Goal: Task Accomplishment & Management: Use online tool/utility

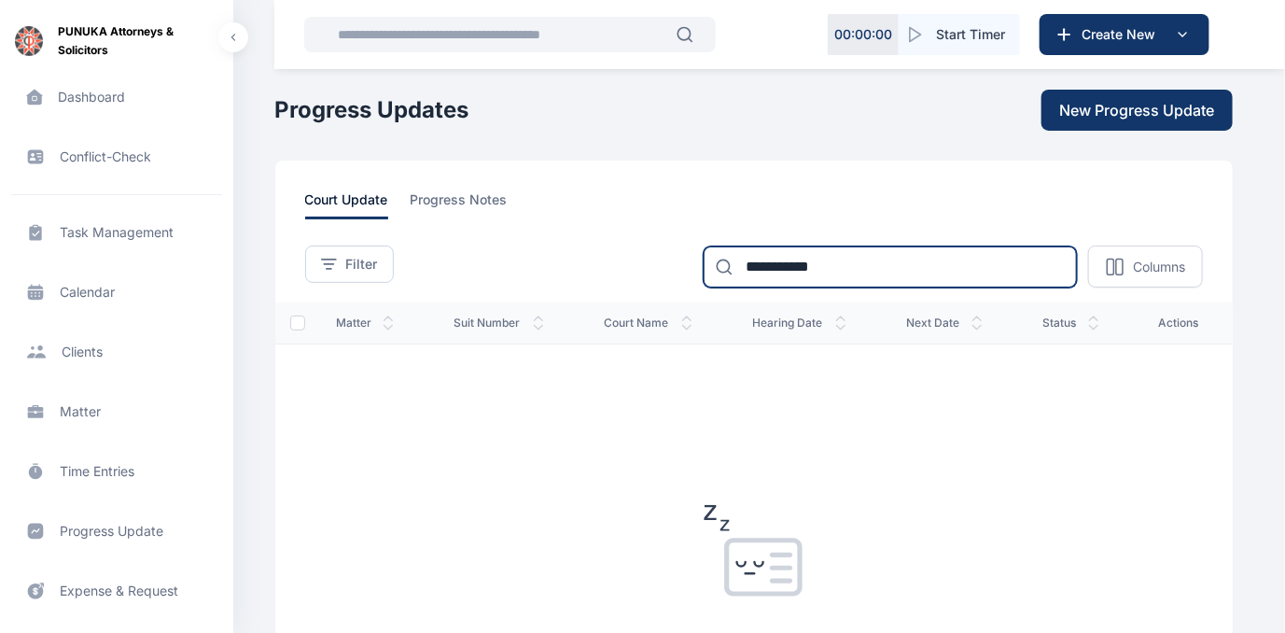
click at [885, 262] on input "**********" at bounding box center [890, 266] width 373 height 41
type input "*"
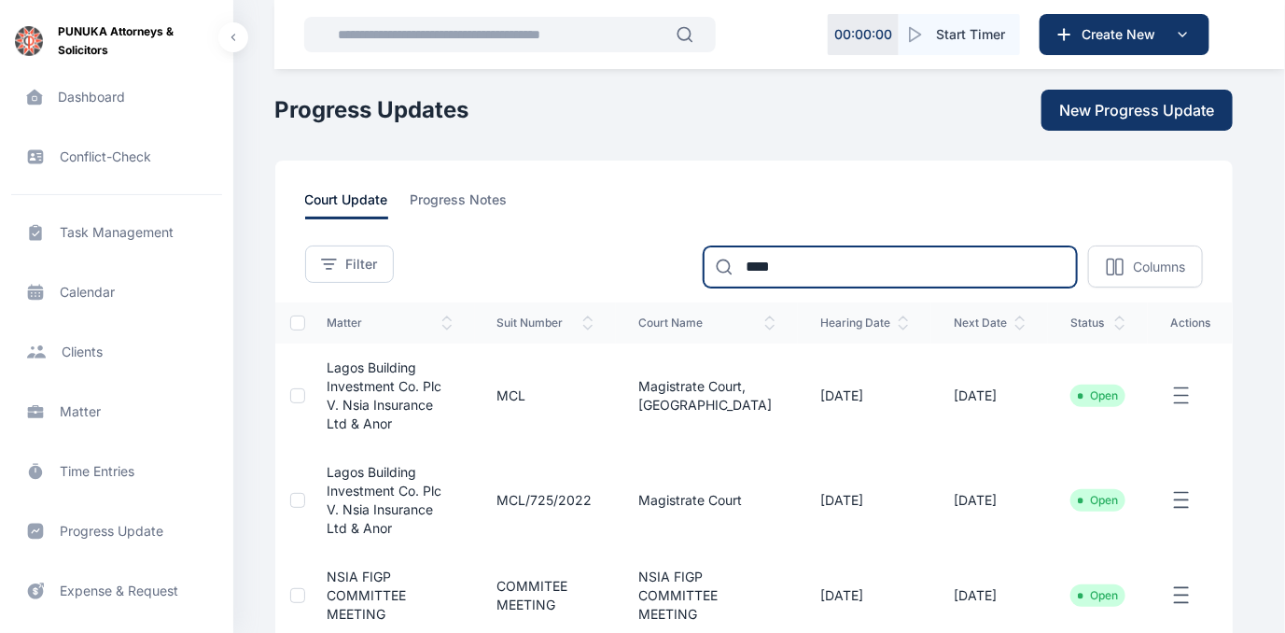
click at [838, 263] on input "****" at bounding box center [890, 266] width 373 height 41
type input "*"
type input "*******"
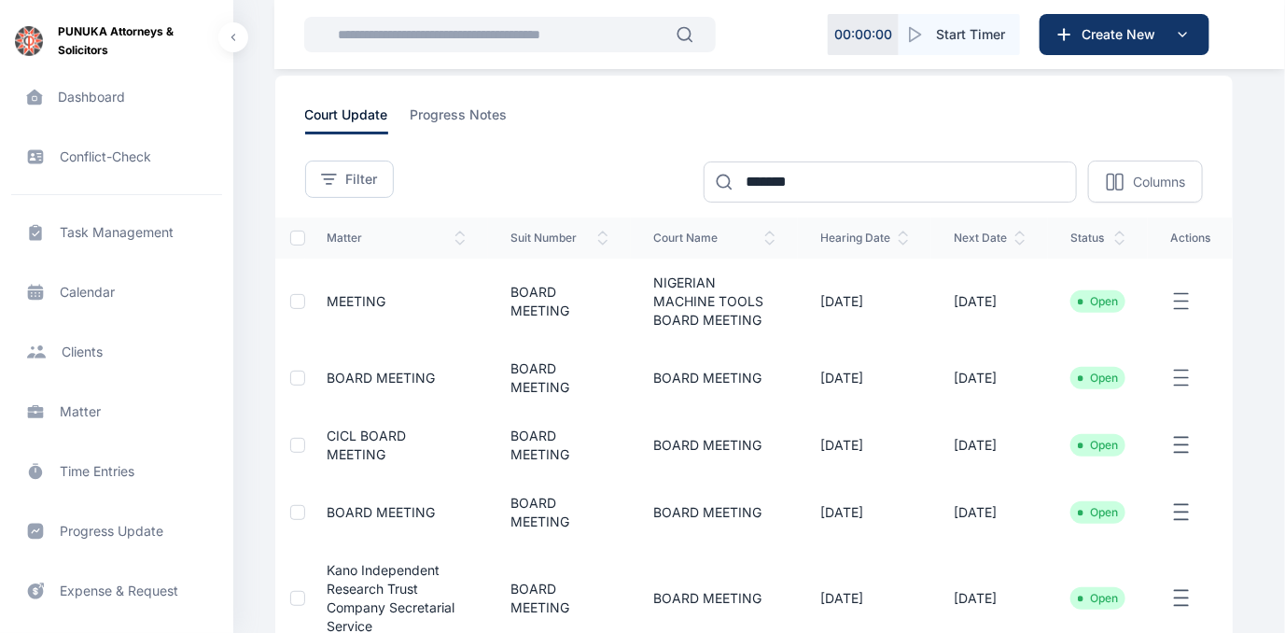
scroll to position [84, 0]
click at [423, 375] on span "BOARD MEETING" at bounding box center [382, 378] width 108 height 16
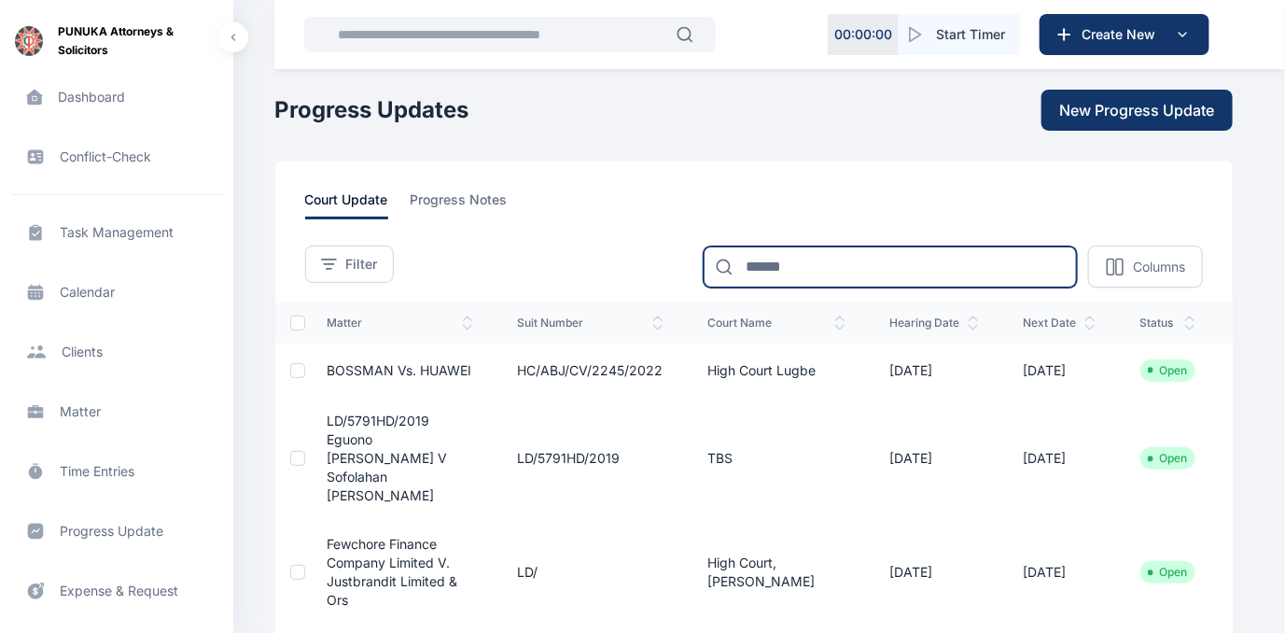
click at [872, 269] on input at bounding box center [890, 266] width 373 height 41
type input "*******"
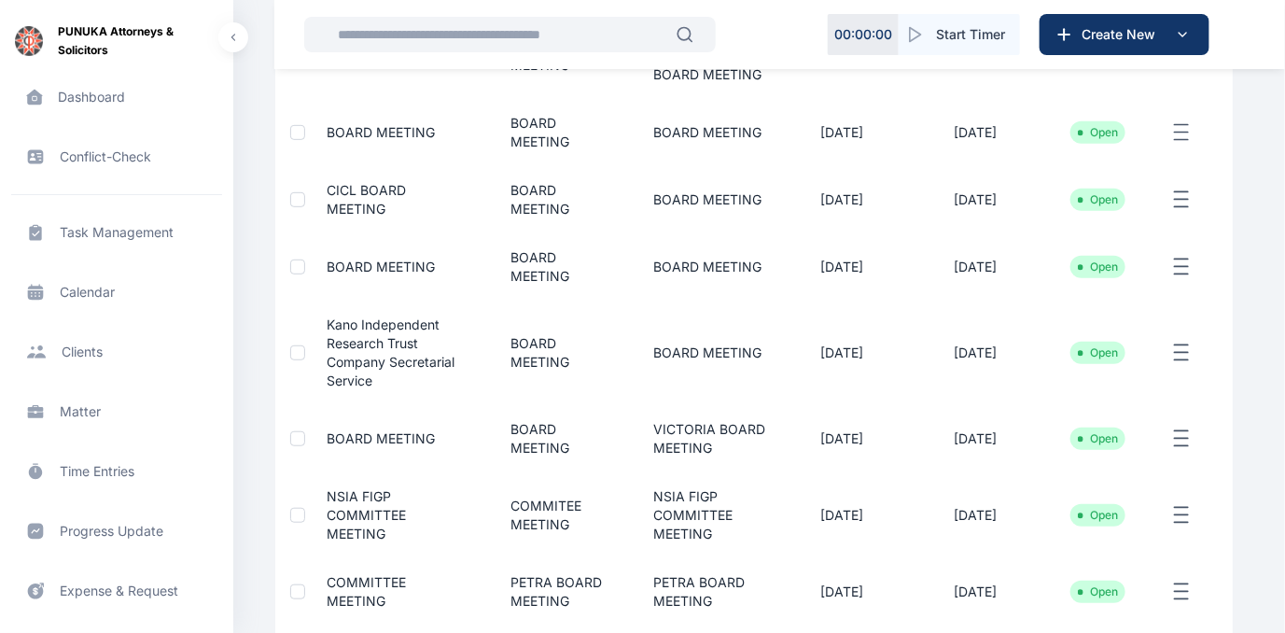
scroll to position [339, 0]
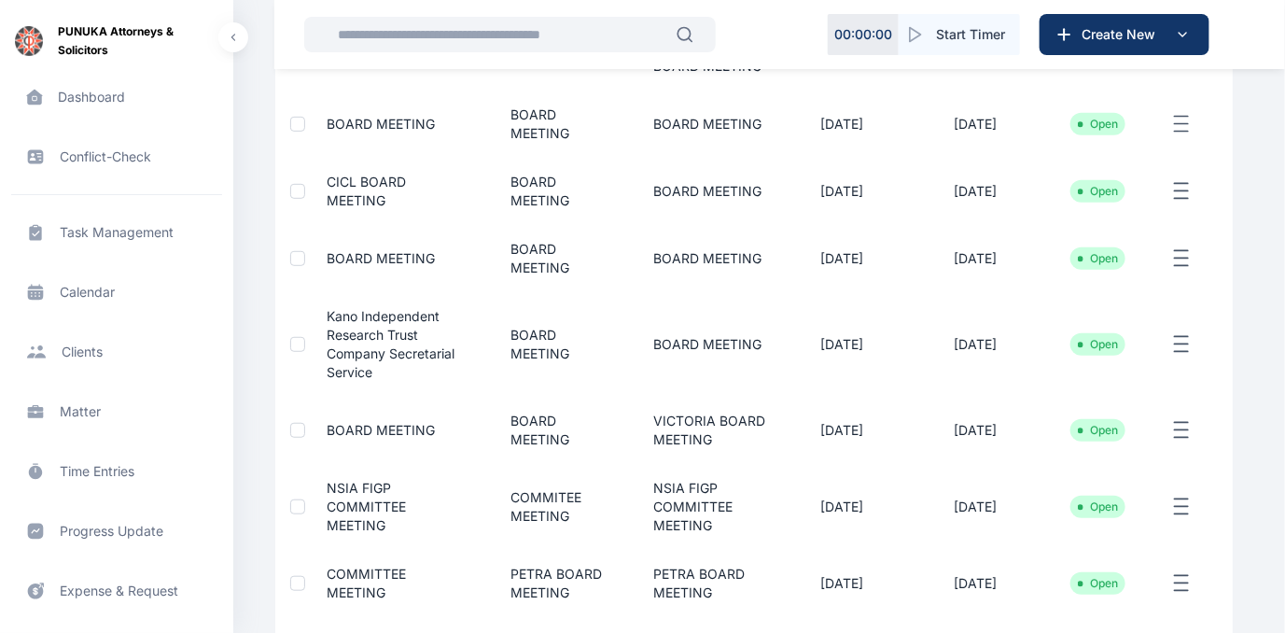
click at [395, 255] on span "BOARD MEETING" at bounding box center [382, 258] width 108 height 16
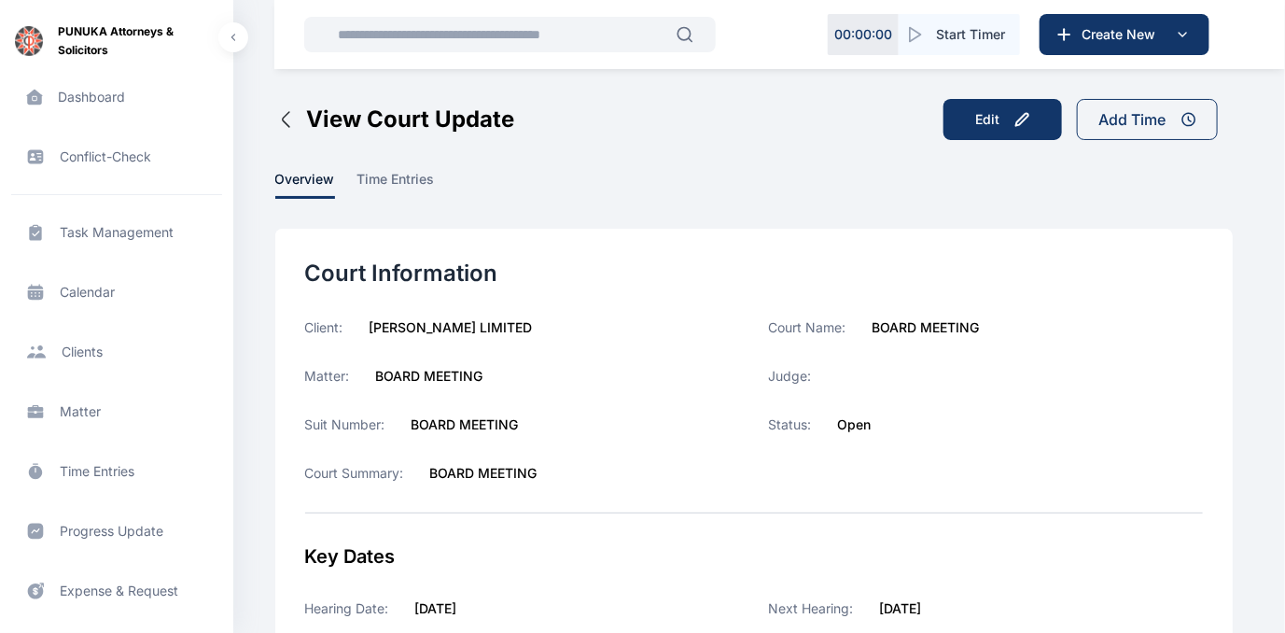
scroll to position [169, 0]
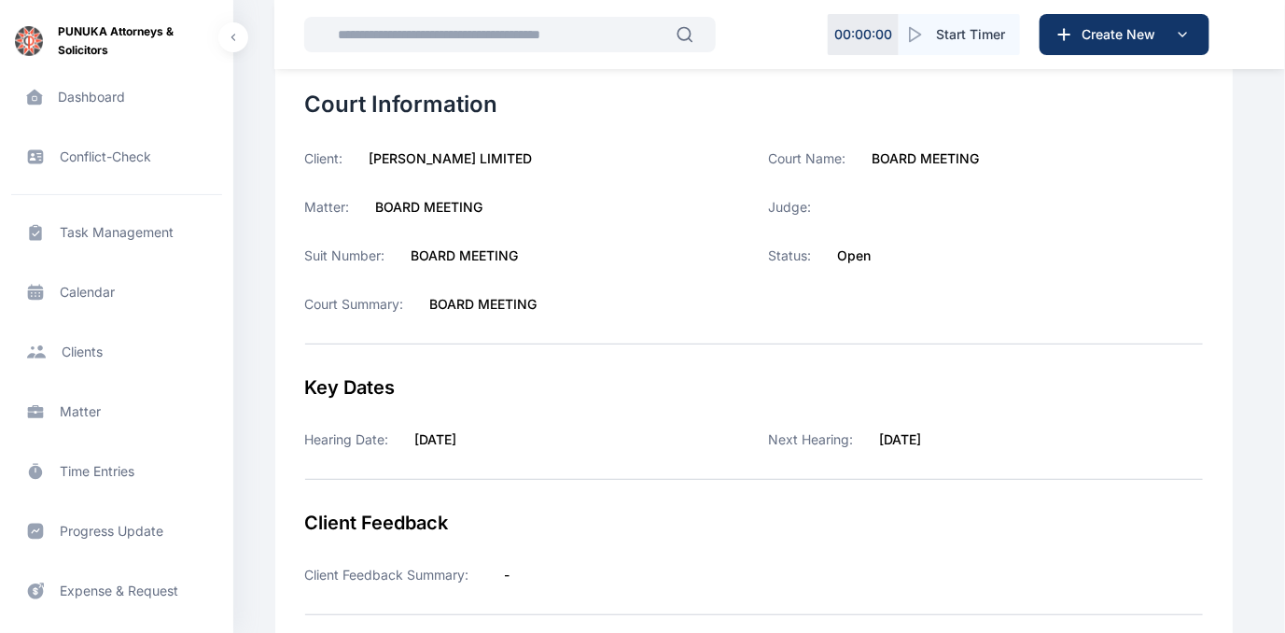
click at [101, 531] on span "Progress Update progress update progress update" at bounding box center [116, 531] width 211 height 45
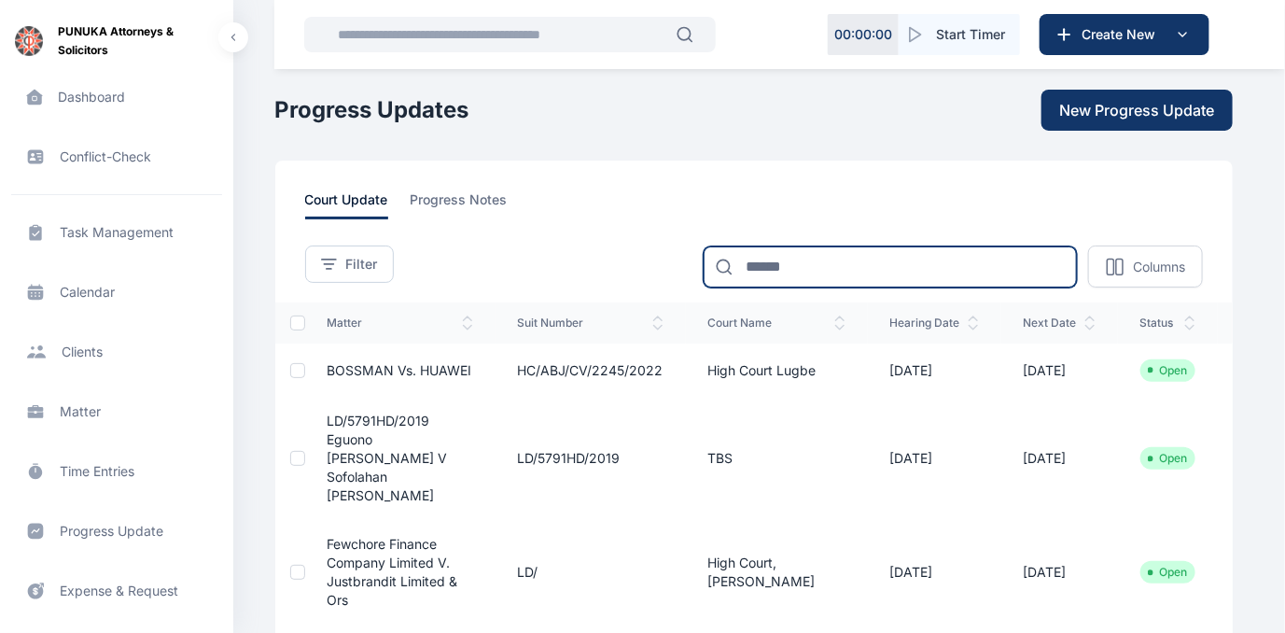
click at [795, 269] on input at bounding box center [890, 266] width 373 height 41
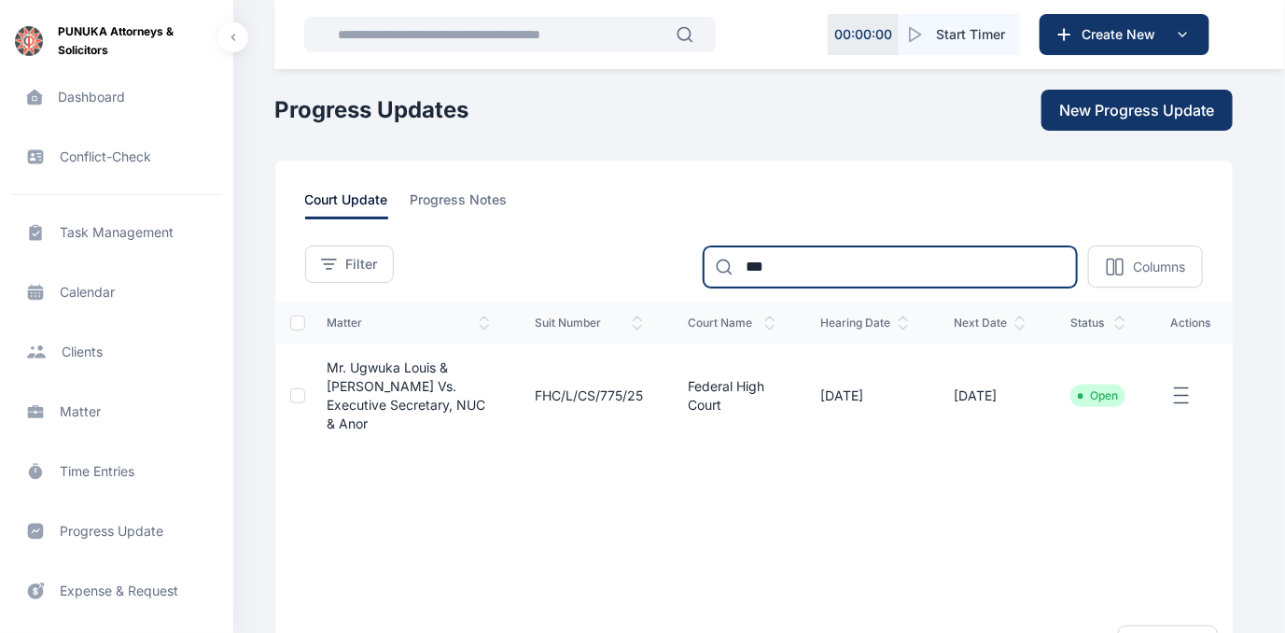
click at [795, 269] on input "***" at bounding box center [890, 266] width 373 height 41
type input "*"
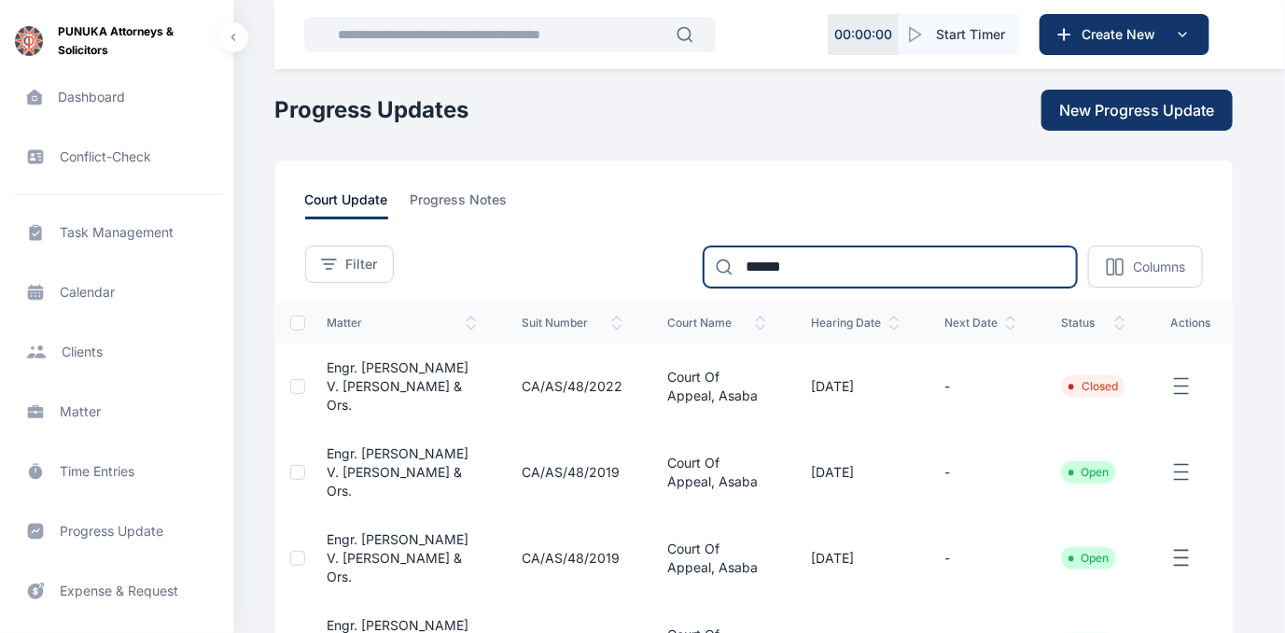
click at [822, 265] on input "******" at bounding box center [890, 266] width 373 height 41
type input "*"
type input "***"
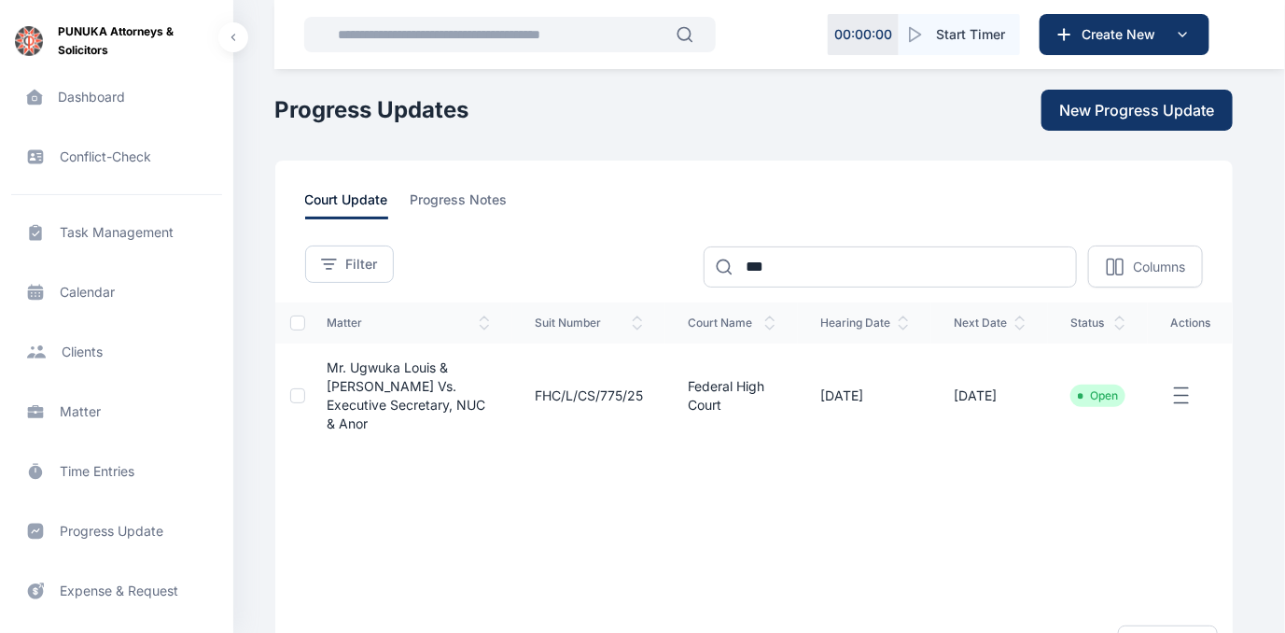
click at [390, 375] on td "Mr. Ugwuka Louis & [PERSON_NAME] vs. Executive Secretary, NUC & Anor" at bounding box center [408, 395] width 207 height 105
drag, startPoint x: 390, startPoint y: 375, endPoint x: 355, endPoint y: 390, distance: 38.5
click at [355, 390] on span "Mr. Ugwuka Louis & [PERSON_NAME] vs. Executive Secretary, NUC & Anor" at bounding box center [407, 395] width 159 height 72
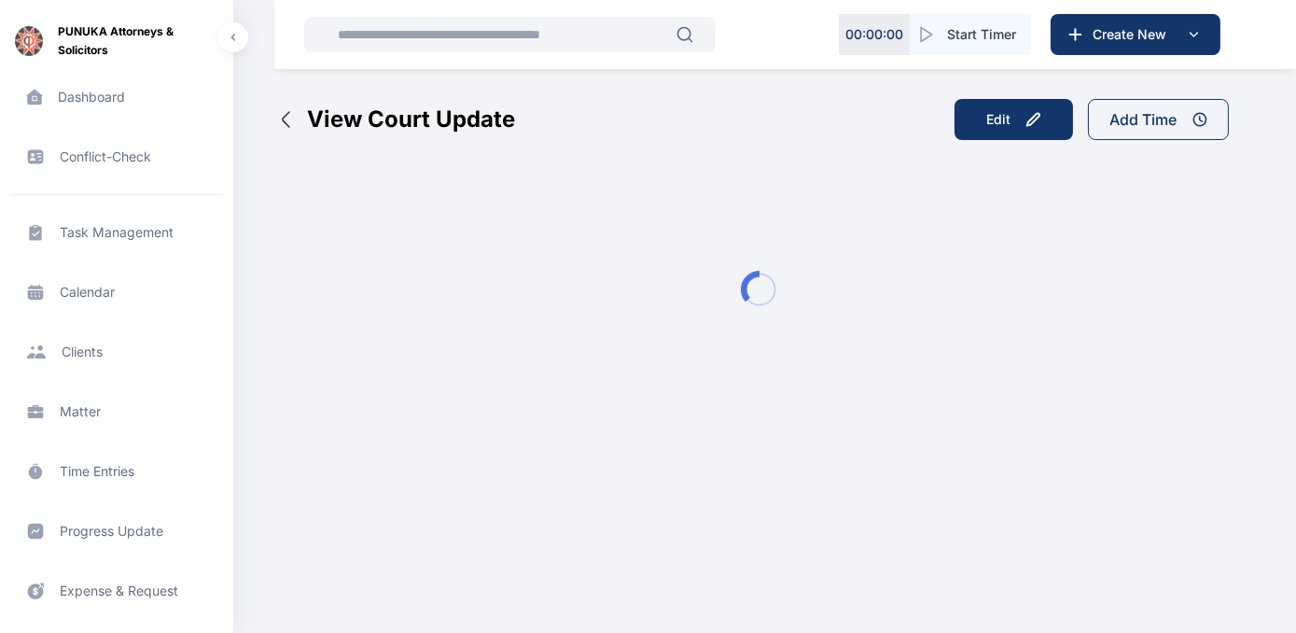
drag, startPoint x: 355, startPoint y: 390, endPoint x: 433, endPoint y: 456, distance: 102.6
click at [433, 439] on html "00 : 00 : 00 Start Timer Create New PUNUKA Attorneys & Solicitors Dashboard das…" at bounding box center [648, 219] width 1296 height 439
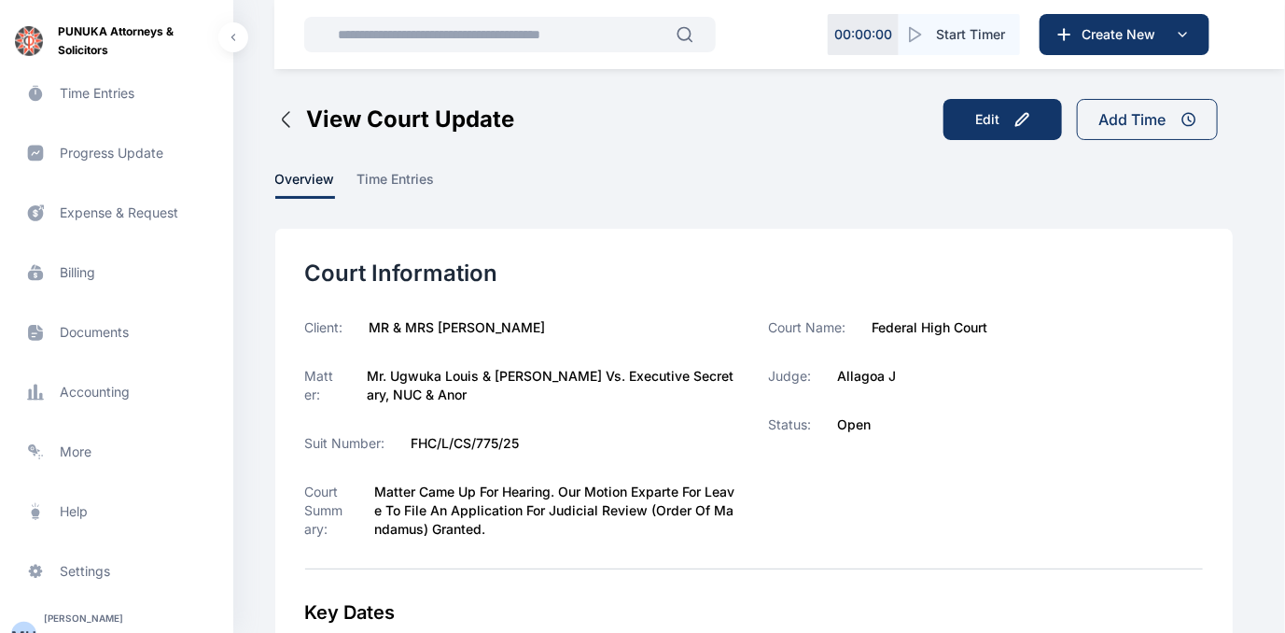
scroll to position [383, 0]
click at [95, 382] on span "Accounting accounting accounting" at bounding box center [116, 387] width 211 height 45
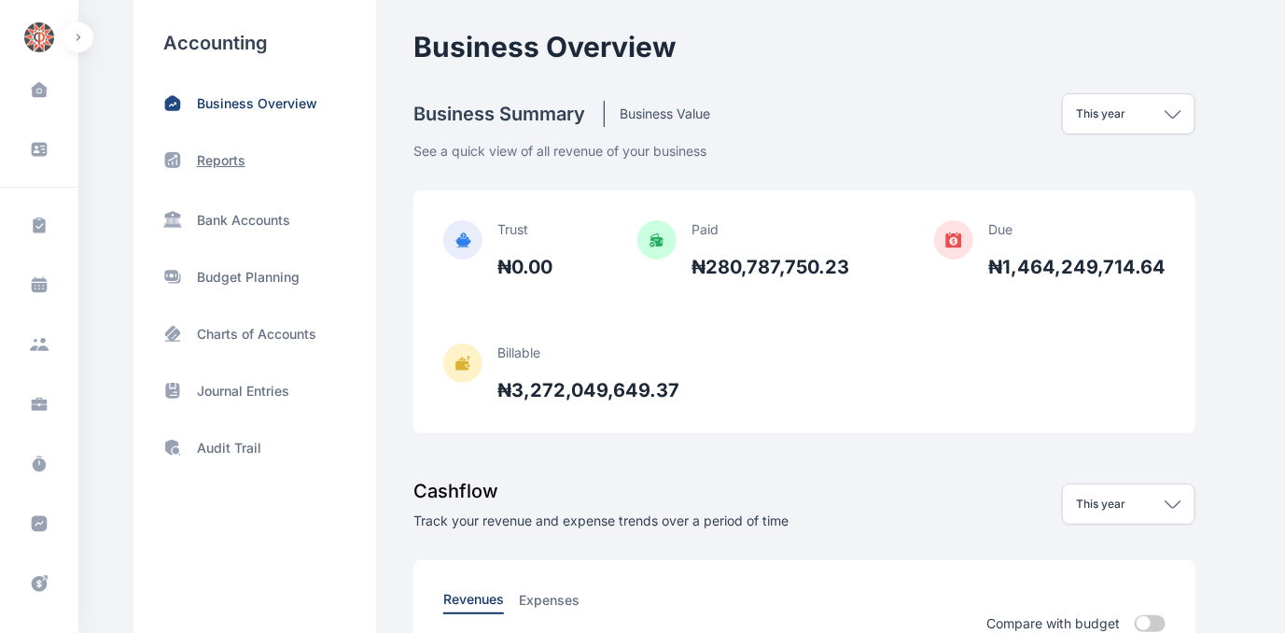
click at [233, 162] on p "Reports" at bounding box center [221, 160] width 49 height 19
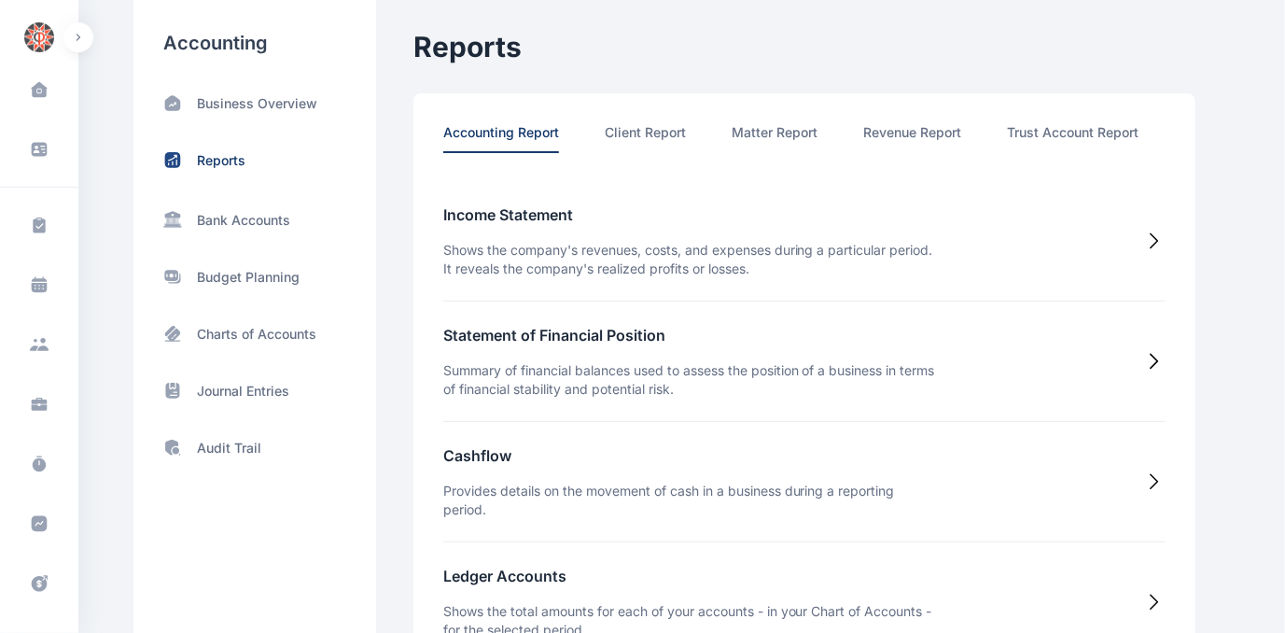
click at [1066, 212] on div "Income Statement Shows the company's revenues, costs, and expenses during a par…" at bounding box center [804, 252] width 722 height 98
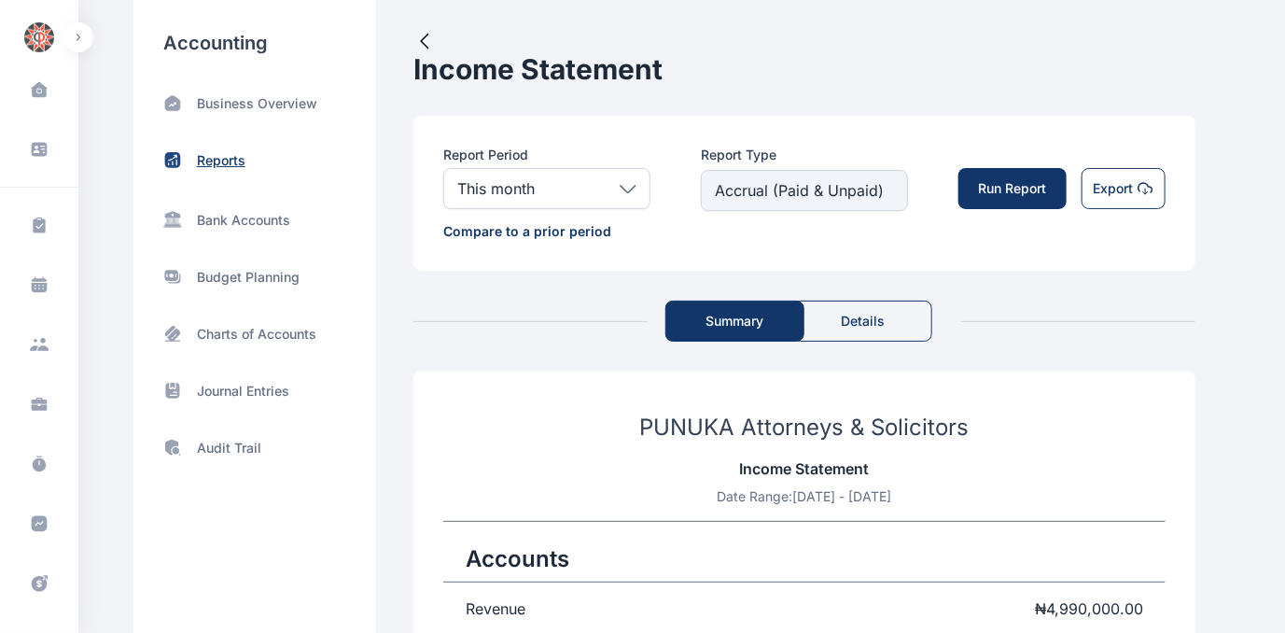
click at [220, 153] on p "Reports" at bounding box center [221, 160] width 49 height 19
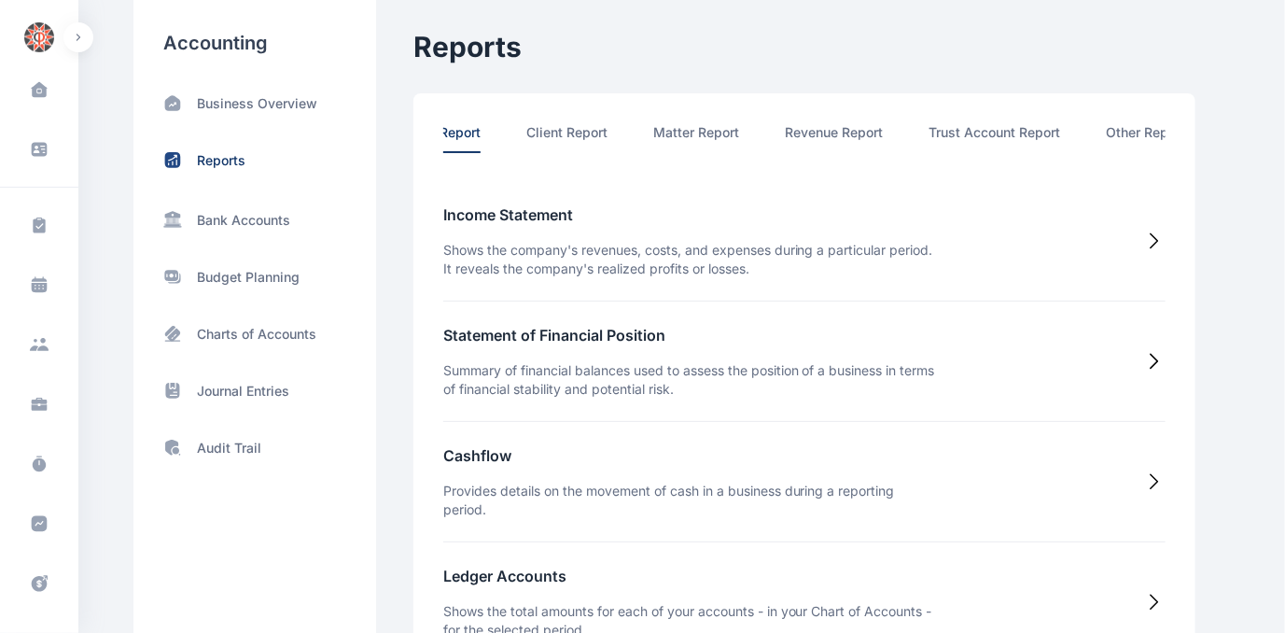
scroll to position [0, 97]
click at [1112, 133] on li "Other Report" at bounding box center [1127, 138] width 79 height 30
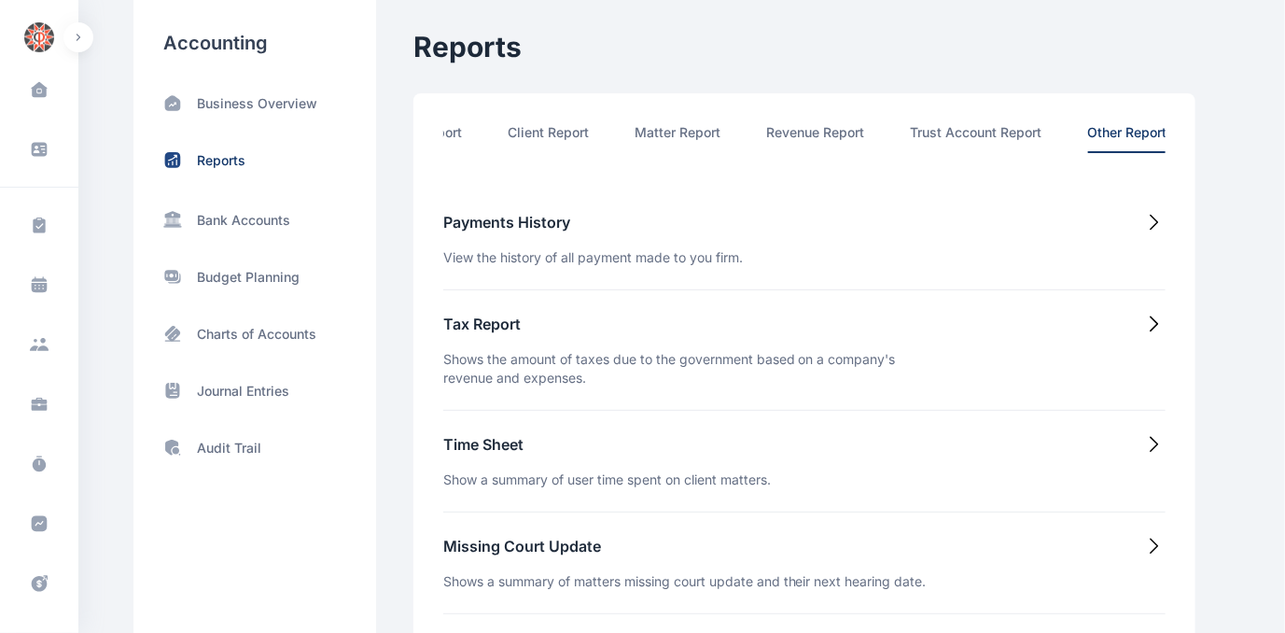
click at [502, 452] on h5 "Time Sheet" at bounding box center [607, 444] width 328 height 22
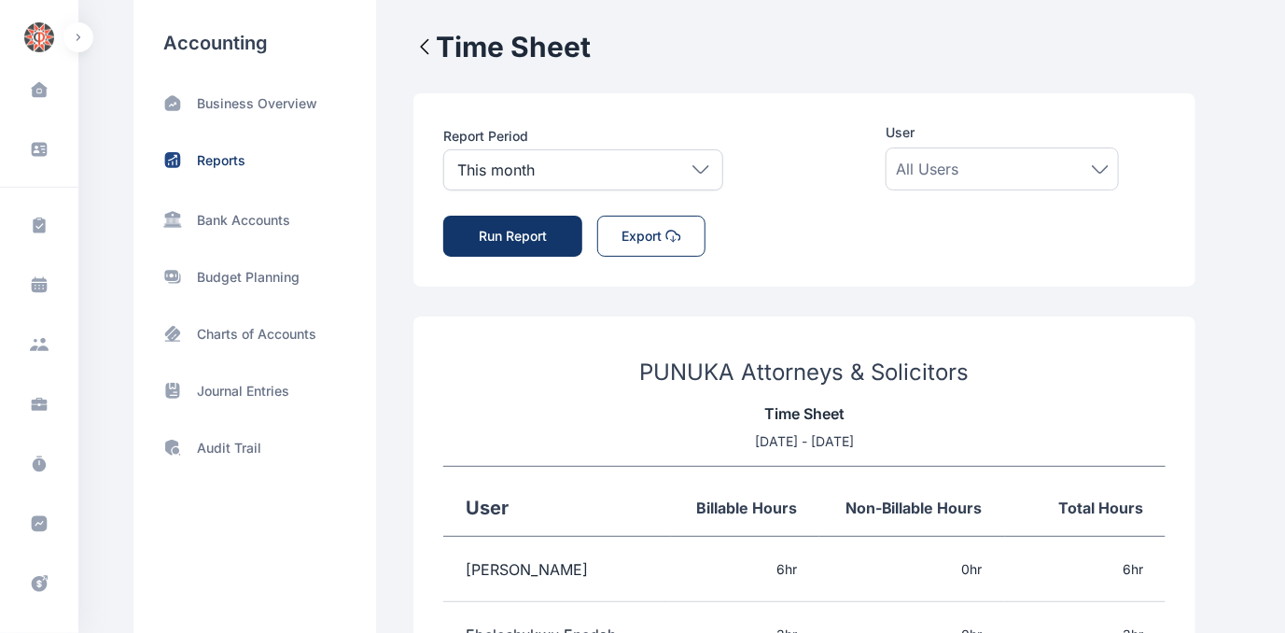
click at [704, 170] on icon at bounding box center [700, 169] width 17 height 8
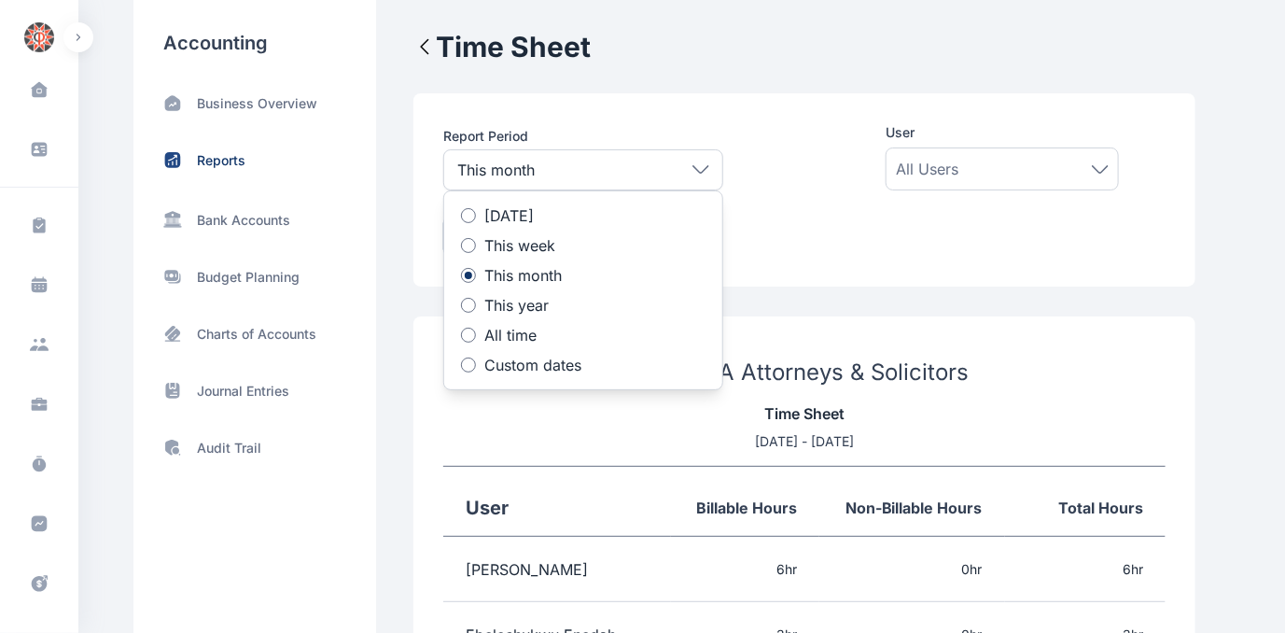
click at [470, 370] on div at bounding box center [468, 364] width 15 height 15
click at [548, 433] on icon at bounding box center [548, 433] width 0 height 0
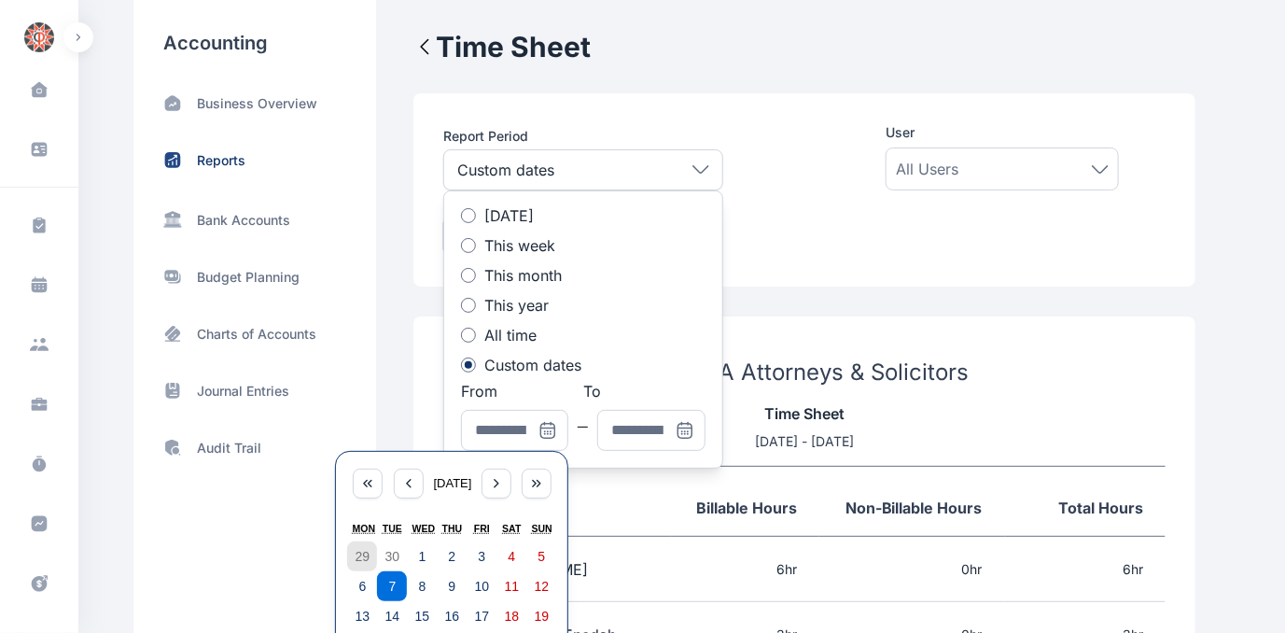
click at [359, 557] on abbr "29" at bounding box center [363, 556] width 15 height 15
type input "**********"
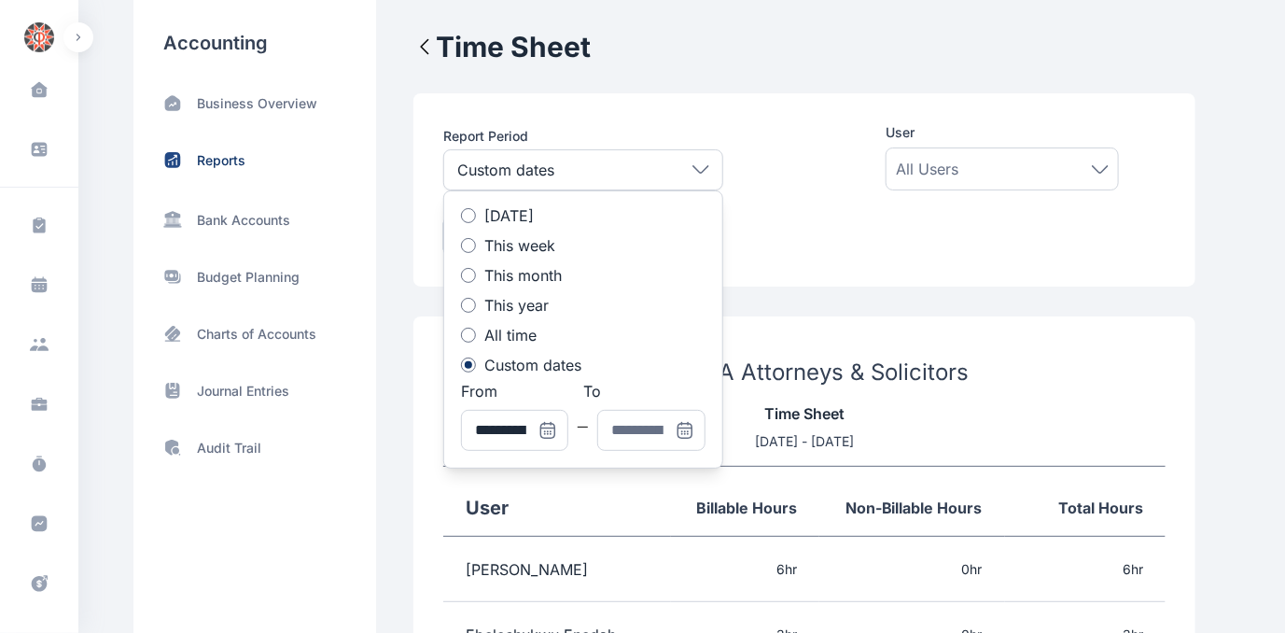
click at [684, 426] on icon at bounding box center [685, 430] width 19 height 19
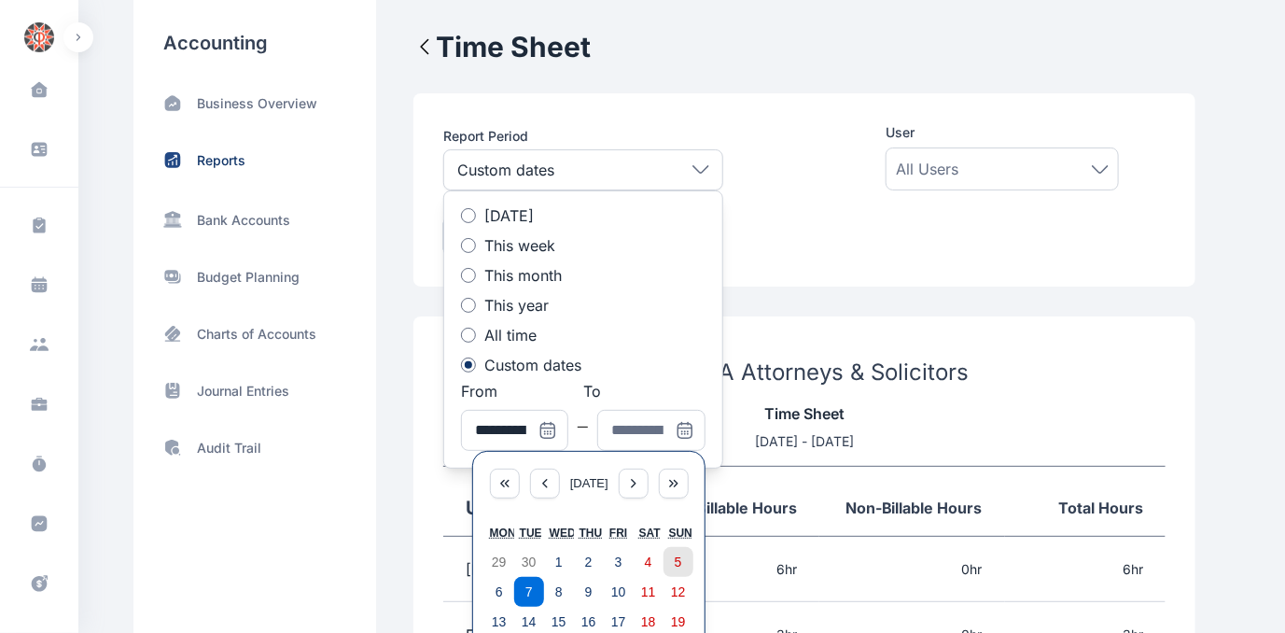
click at [672, 551] on button "5" at bounding box center [678, 562] width 30 height 30
type input "**********"
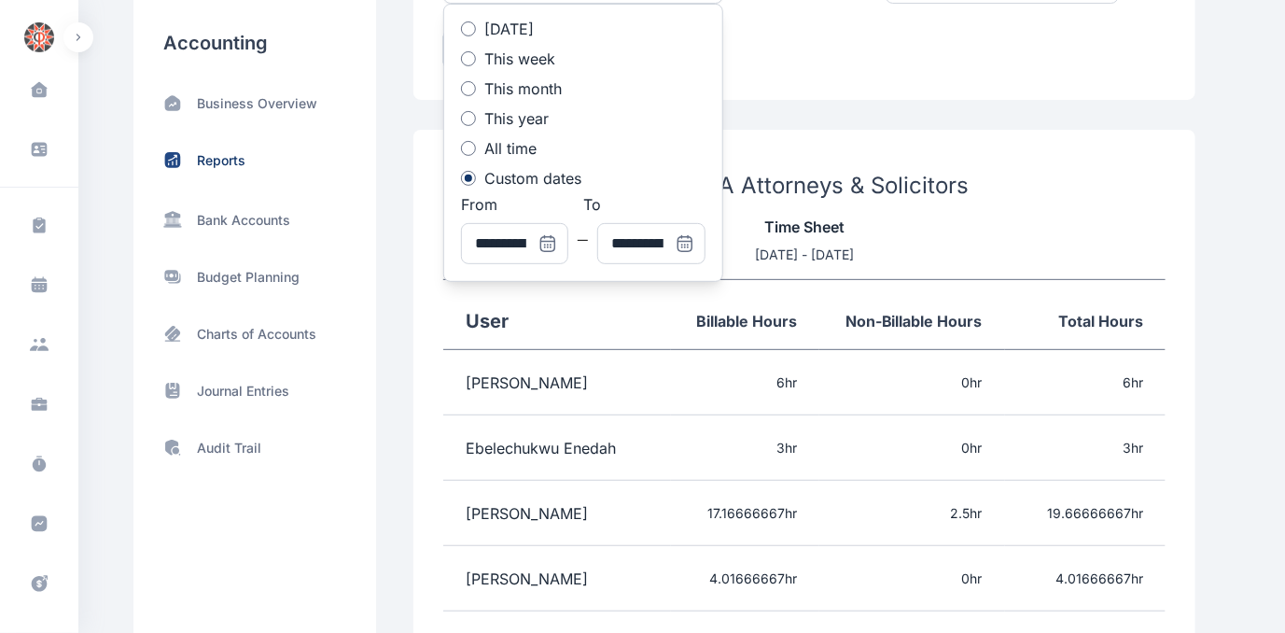
scroll to position [0, 0]
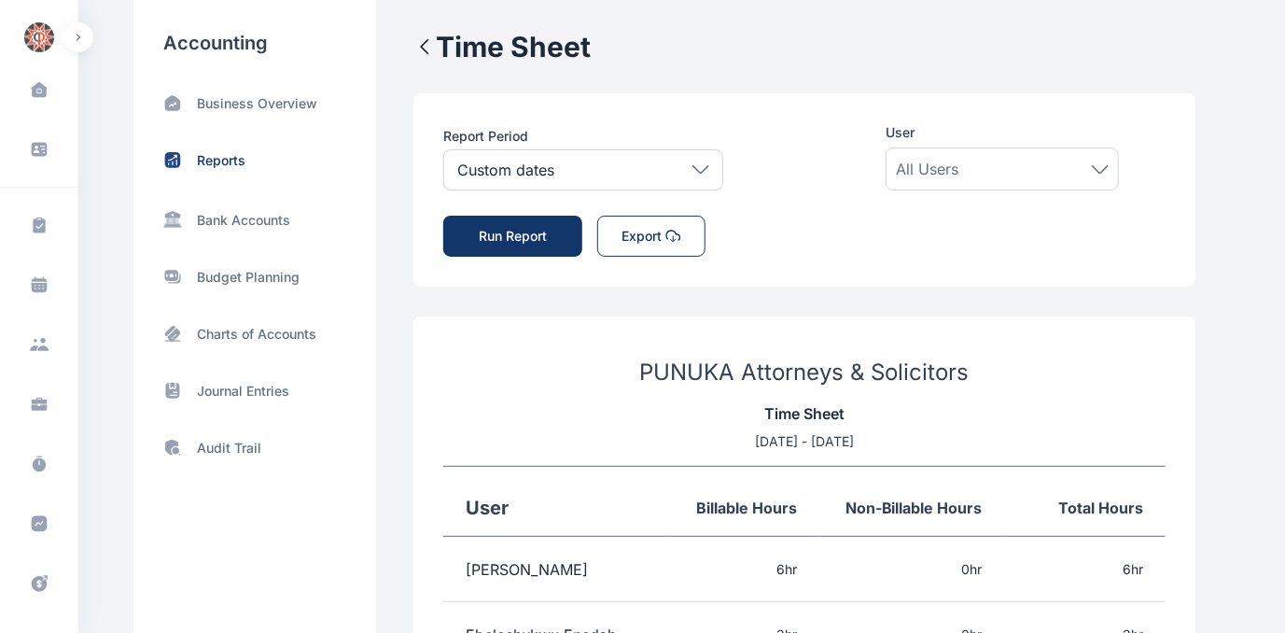
click at [503, 240] on button "Run Report" at bounding box center [512, 236] width 139 height 41
click at [636, 233] on button "Export" at bounding box center [651, 236] width 108 height 41
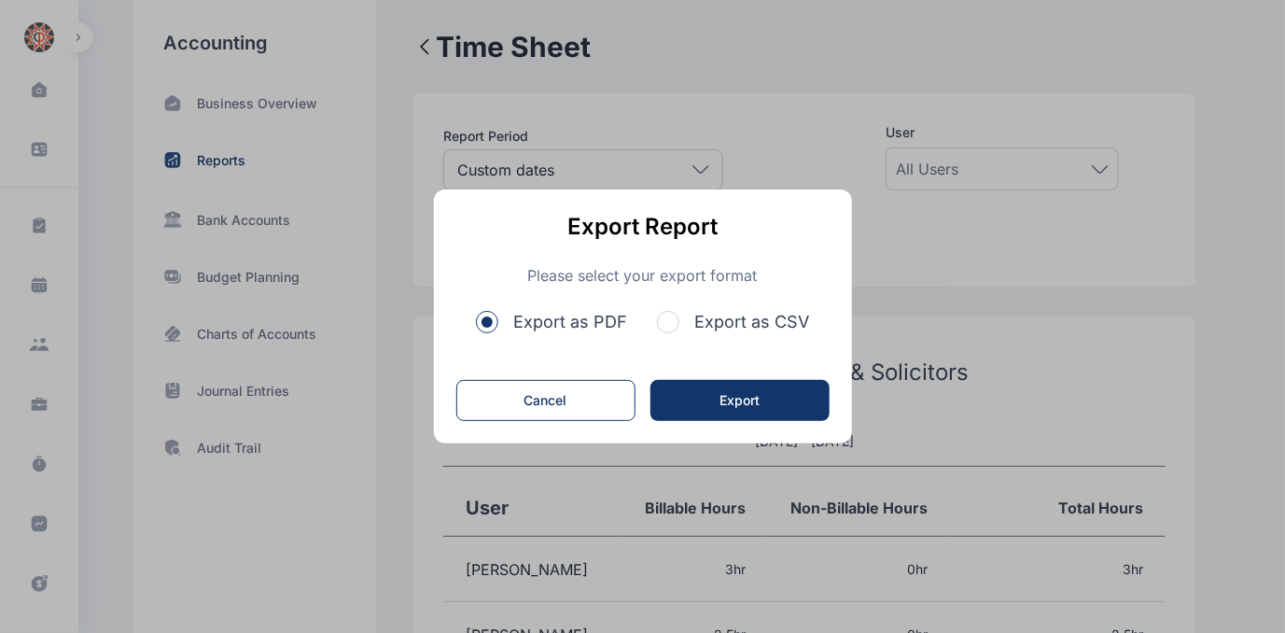
click at [674, 322] on span "button" at bounding box center [668, 322] width 22 height 22
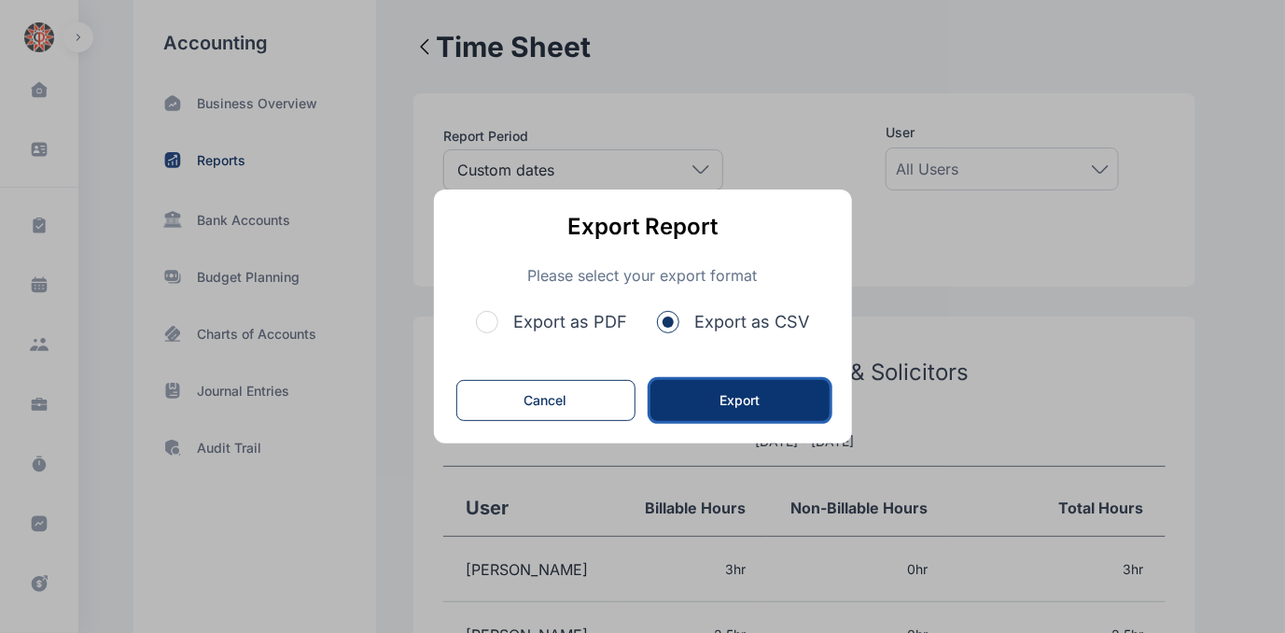
click at [724, 397] on button "Export" at bounding box center [739, 400] width 179 height 41
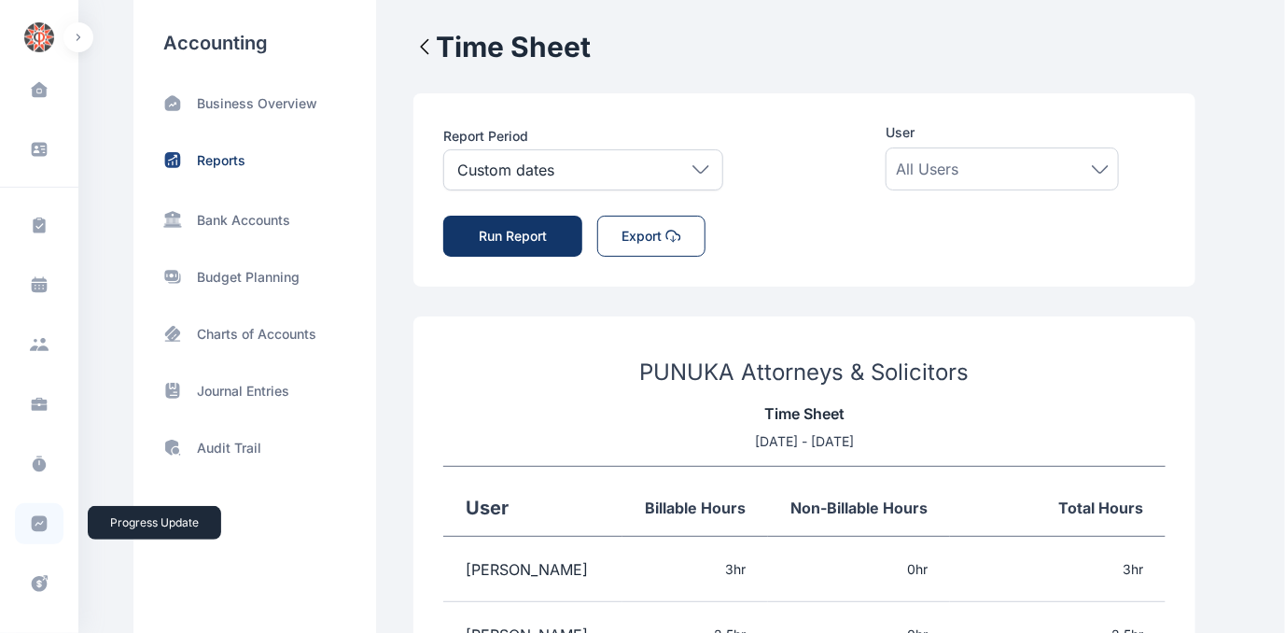
click at [35, 518] on icon at bounding box center [40, 524] width 16 height 16
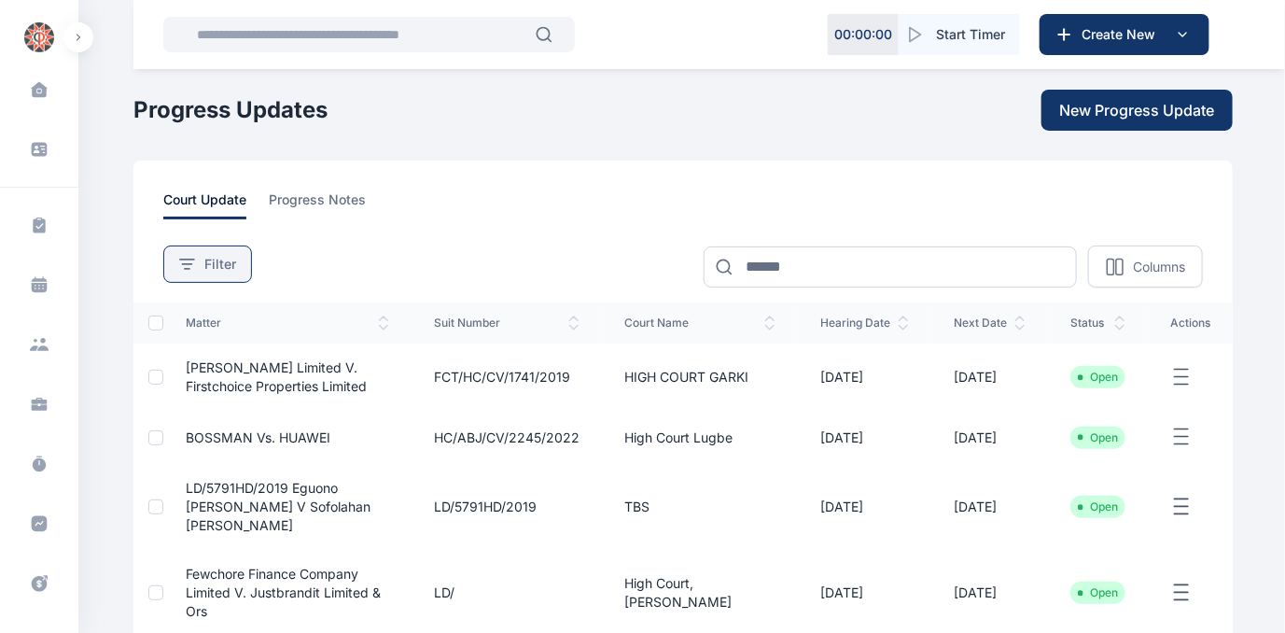
click at [216, 266] on span "Filter" at bounding box center [220, 264] width 32 height 19
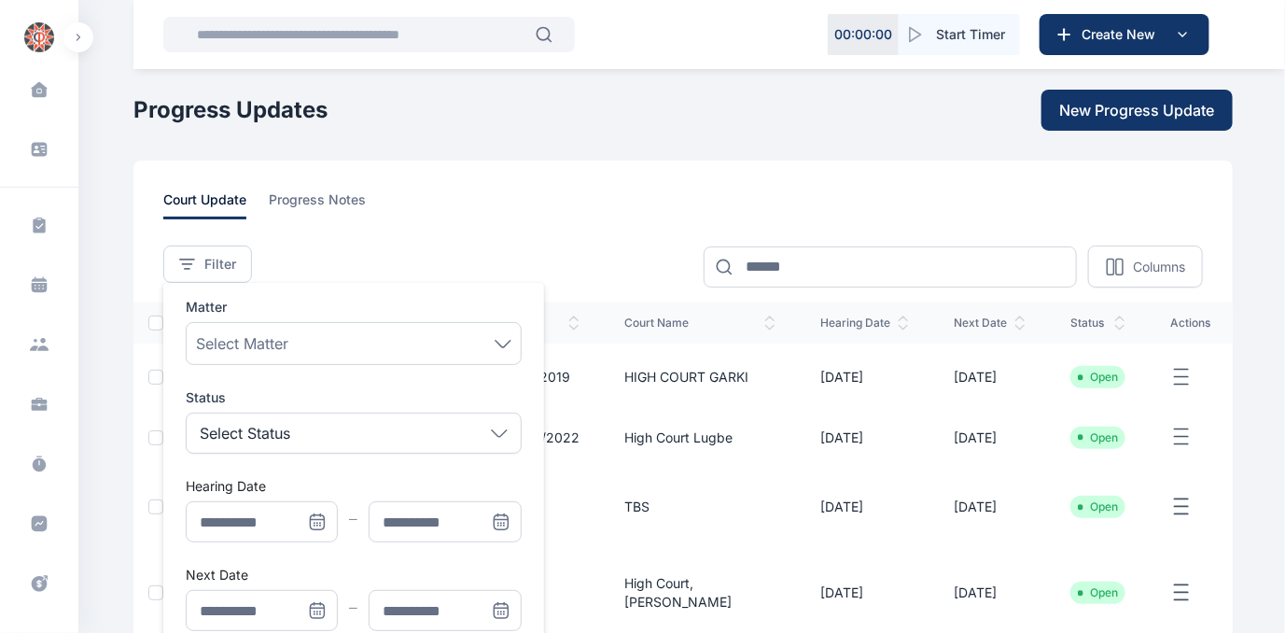
click at [320, 523] on icon "Menu" at bounding box center [320, 523] width 0 height 0
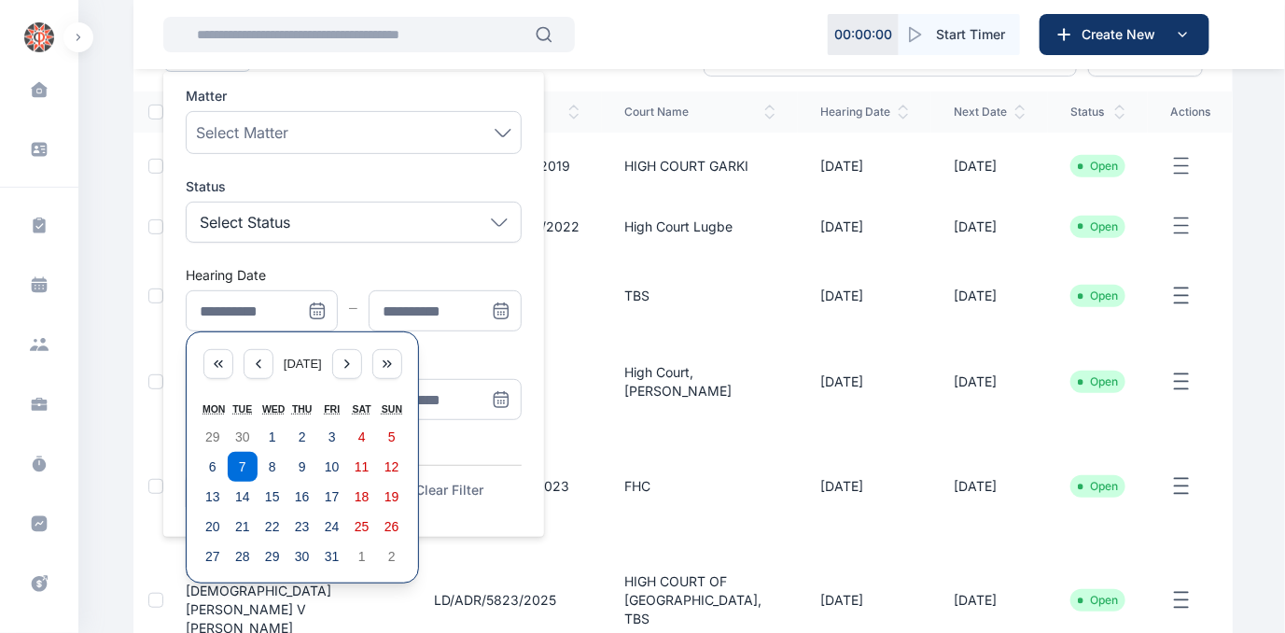
scroll to position [254, 0]
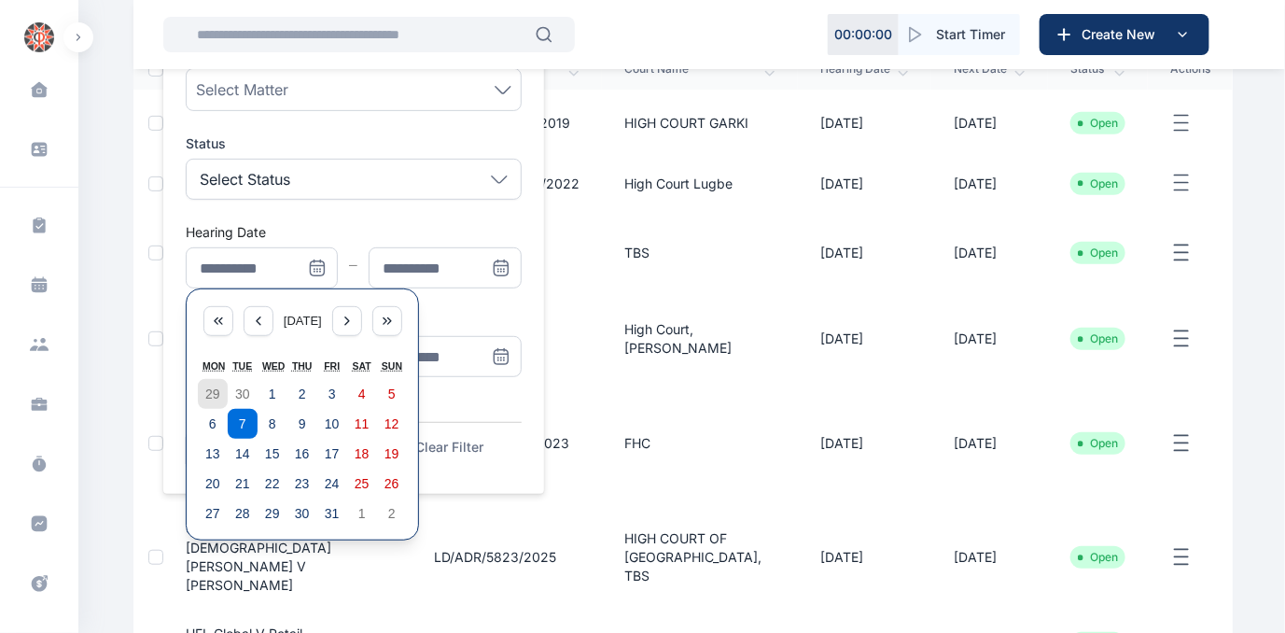
click at [206, 390] on abbr "29" at bounding box center [212, 393] width 15 height 15
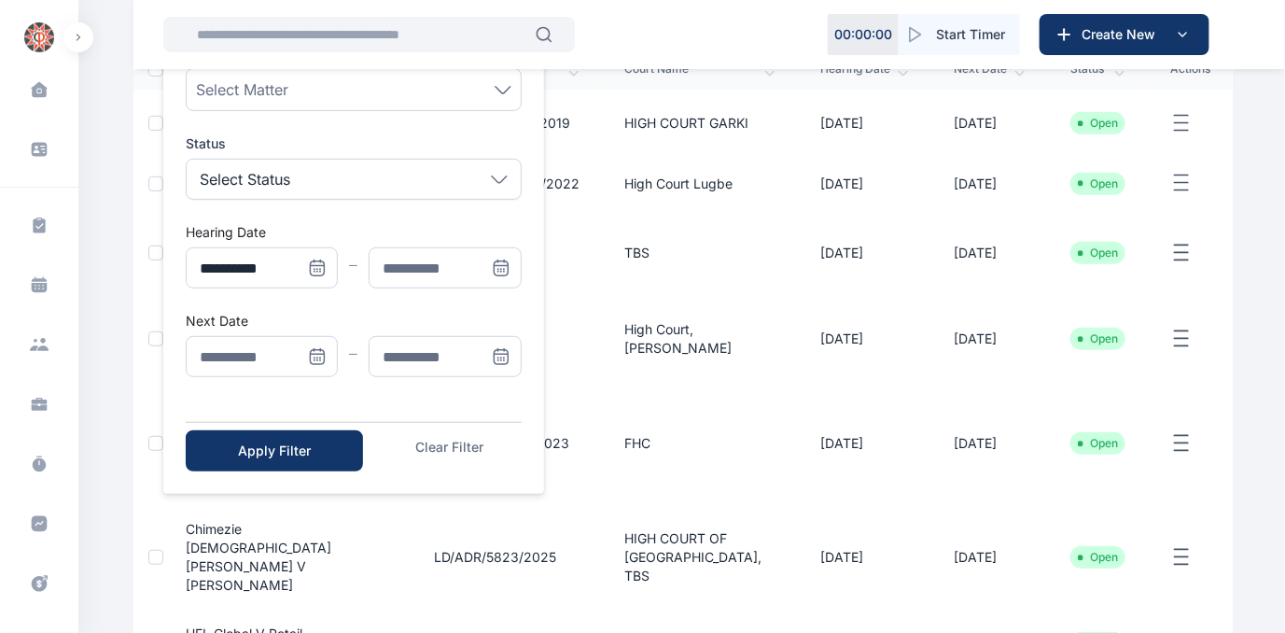
type input "**********"
click at [495, 262] on icon "Menu" at bounding box center [501, 267] width 19 height 19
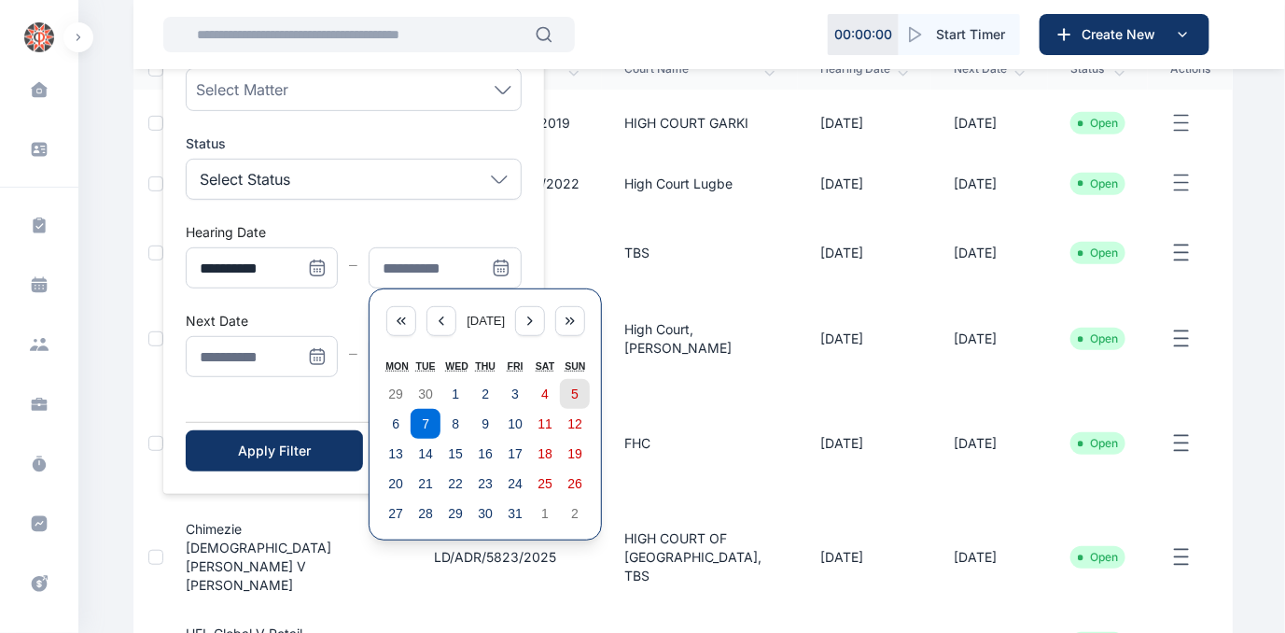
click at [579, 395] on button "5" at bounding box center [575, 394] width 30 height 30
type input "**********"
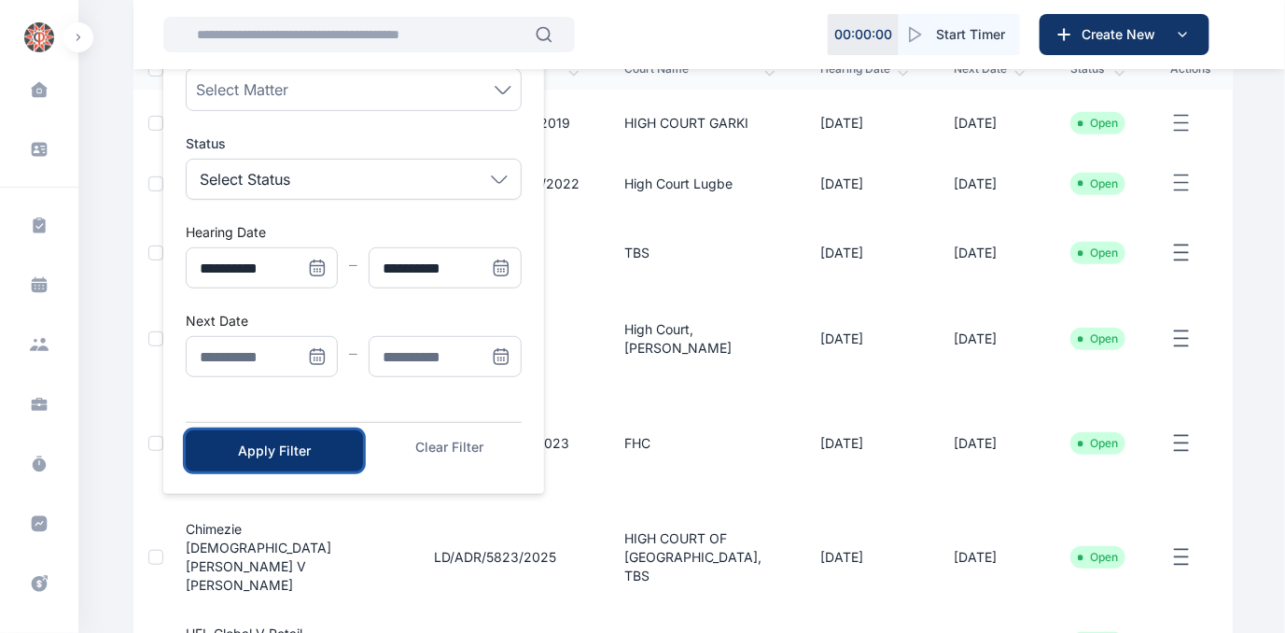
click at [313, 446] on div "Apply Filter" at bounding box center [275, 450] width 118 height 19
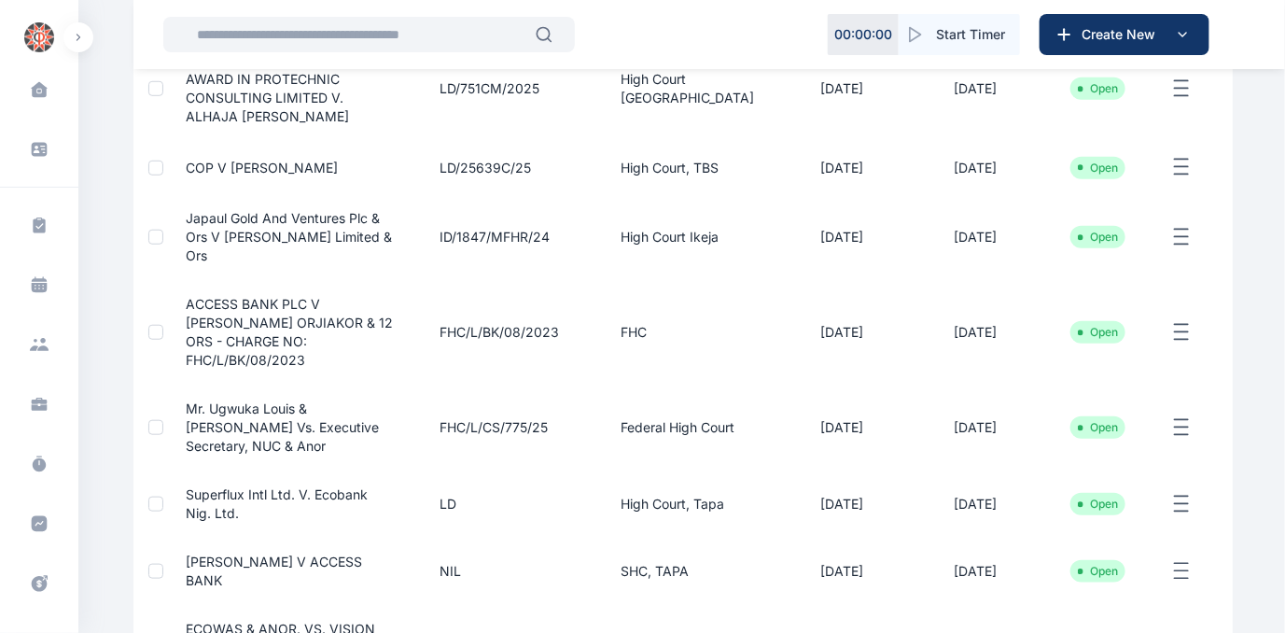
scroll to position [637, 0]
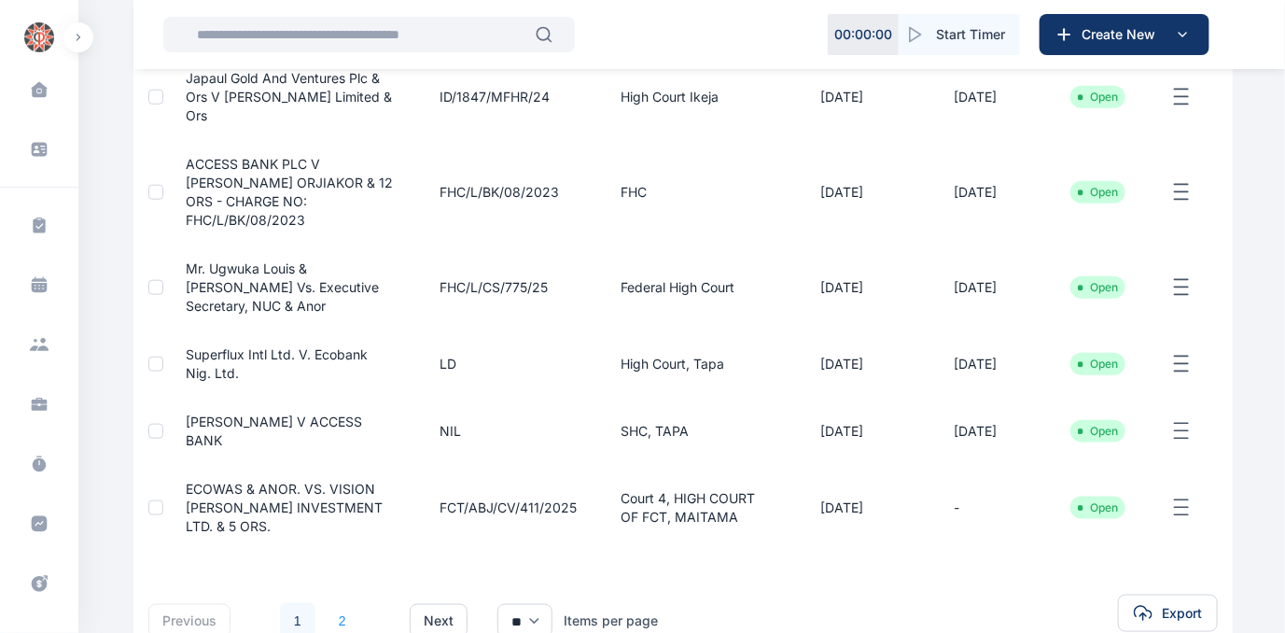
click at [343, 603] on link "2" at bounding box center [342, 620] width 35 height 35
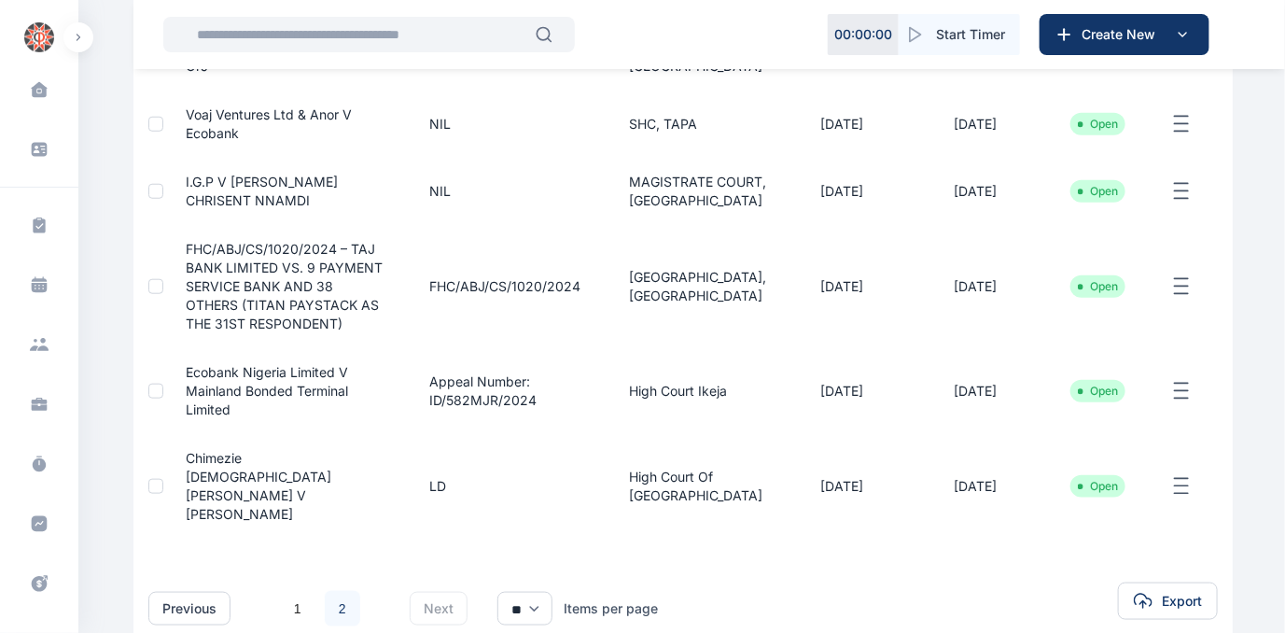
scroll to position [593, 0]
